Goal: Task Accomplishment & Management: Use online tool/utility

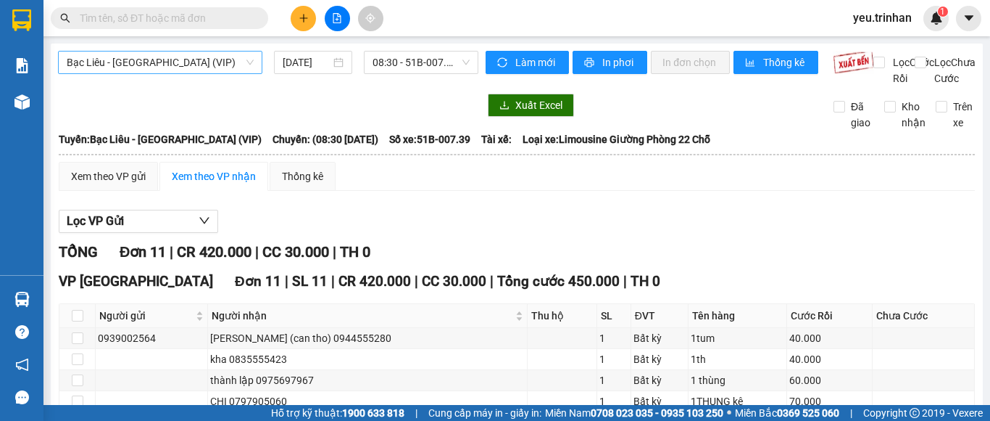
click at [154, 57] on span "Bạc Liêu - [GEOGRAPHIC_DATA] (VIP)" at bounding box center [160, 62] width 187 height 22
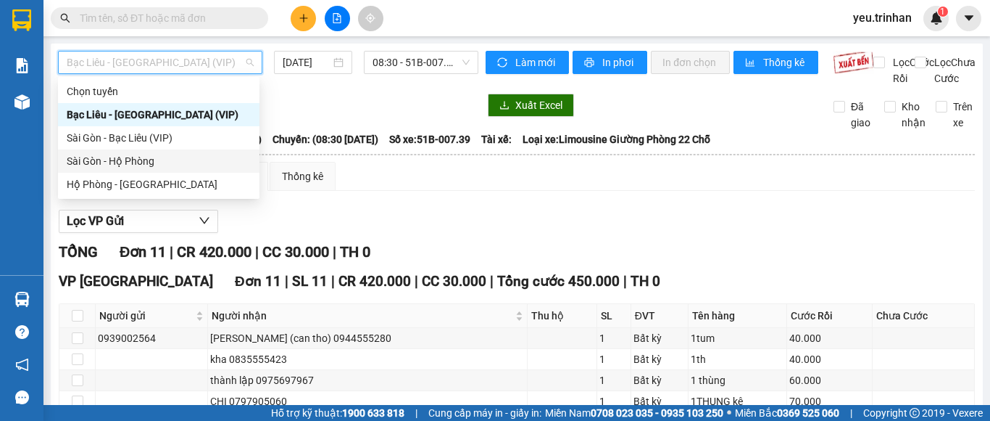
click at [149, 162] on div "Sài Gòn - Hộ Phòng" at bounding box center [159, 161] width 184 height 16
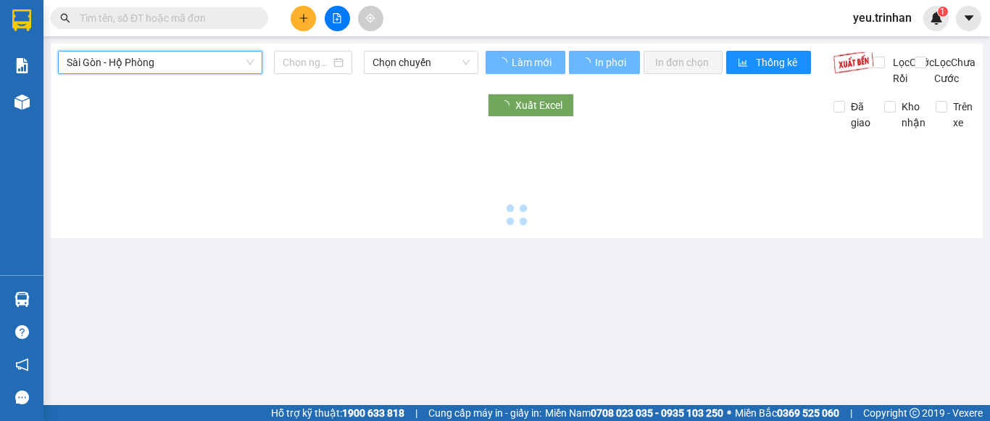
type input "[DATE]"
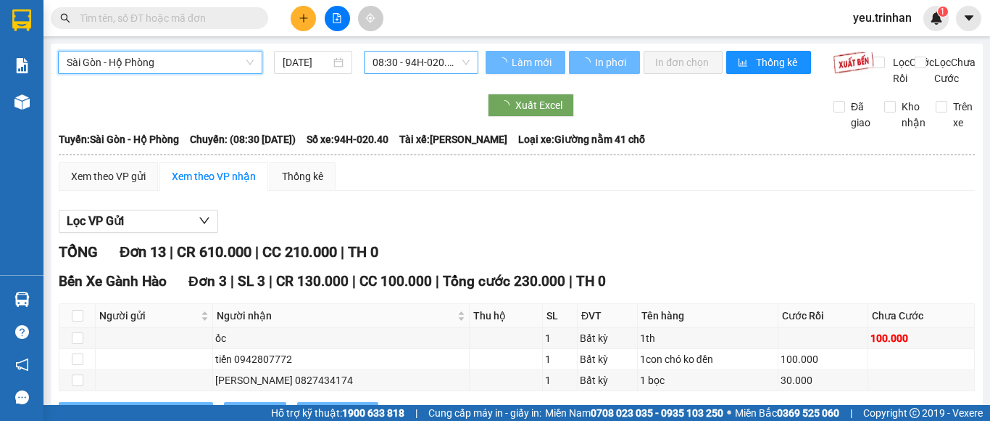
click at [394, 61] on span "08:30 - 94H-020.40" at bounding box center [421, 62] width 97 height 22
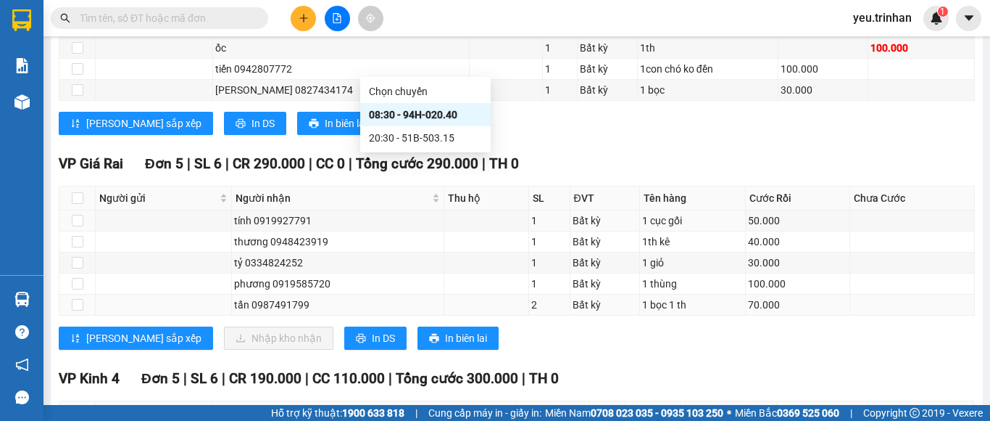
scroll to position [363, 0]
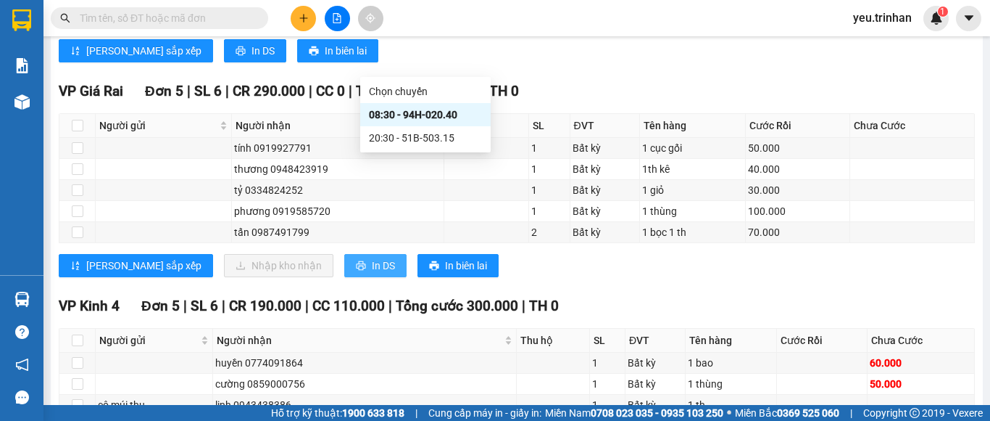
click at [344, 277] on button "In DS" at bounding box center [375, 265] width 62 height 23
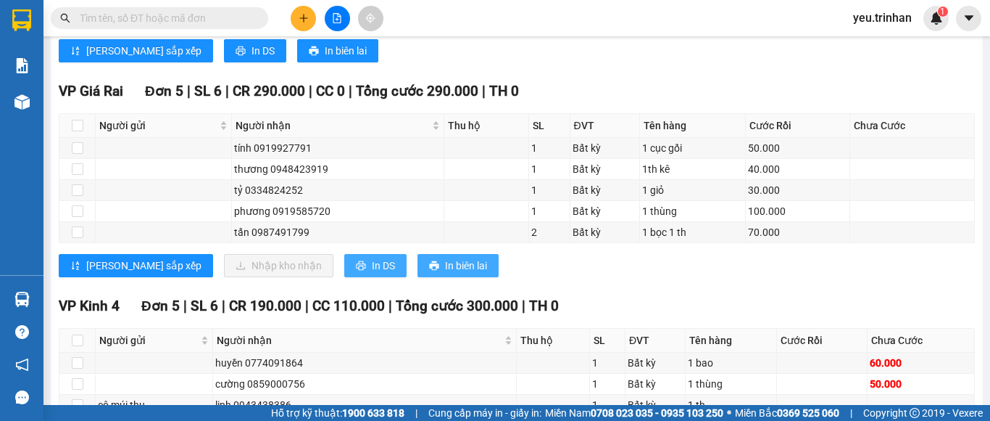
scroll to position [0, 0]
